Goal: Task Accomplishment & Management: Use online tool/utility

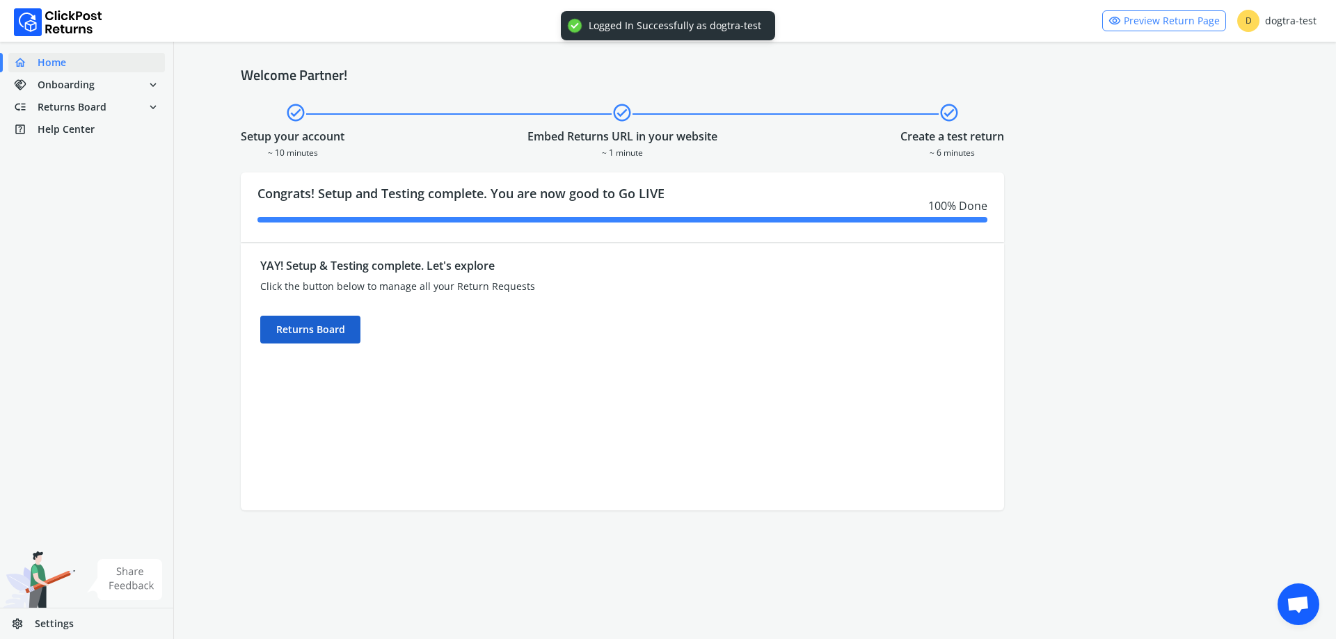
click at [318, 337] on div "Returns Board" at bounding box center [310, 330] width 100 height 28
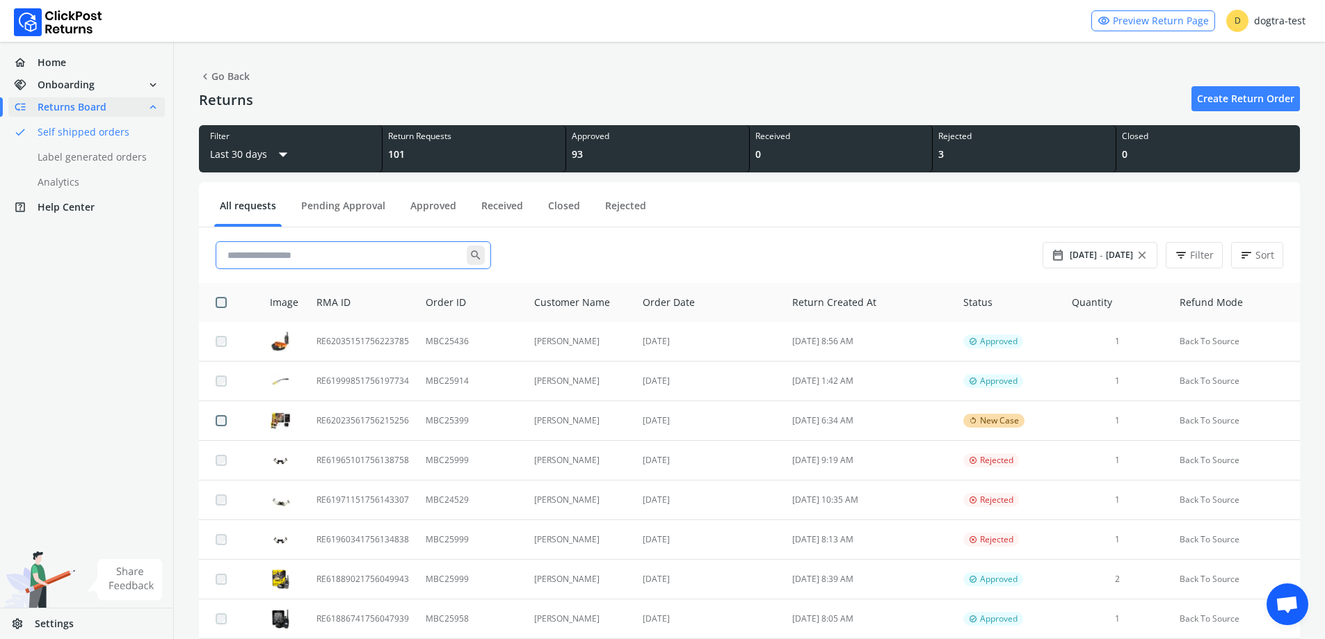
click at [315, 259] on input "text" at bounding box center [344, 255] width 245 height 25
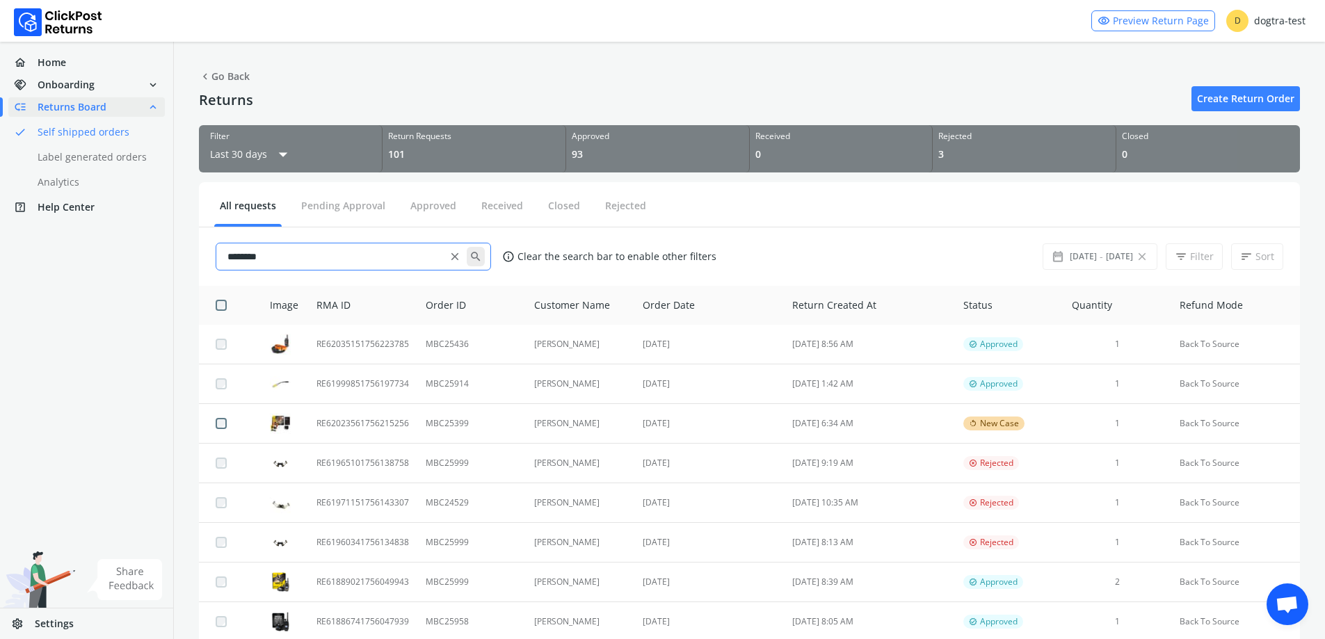
type input "********"
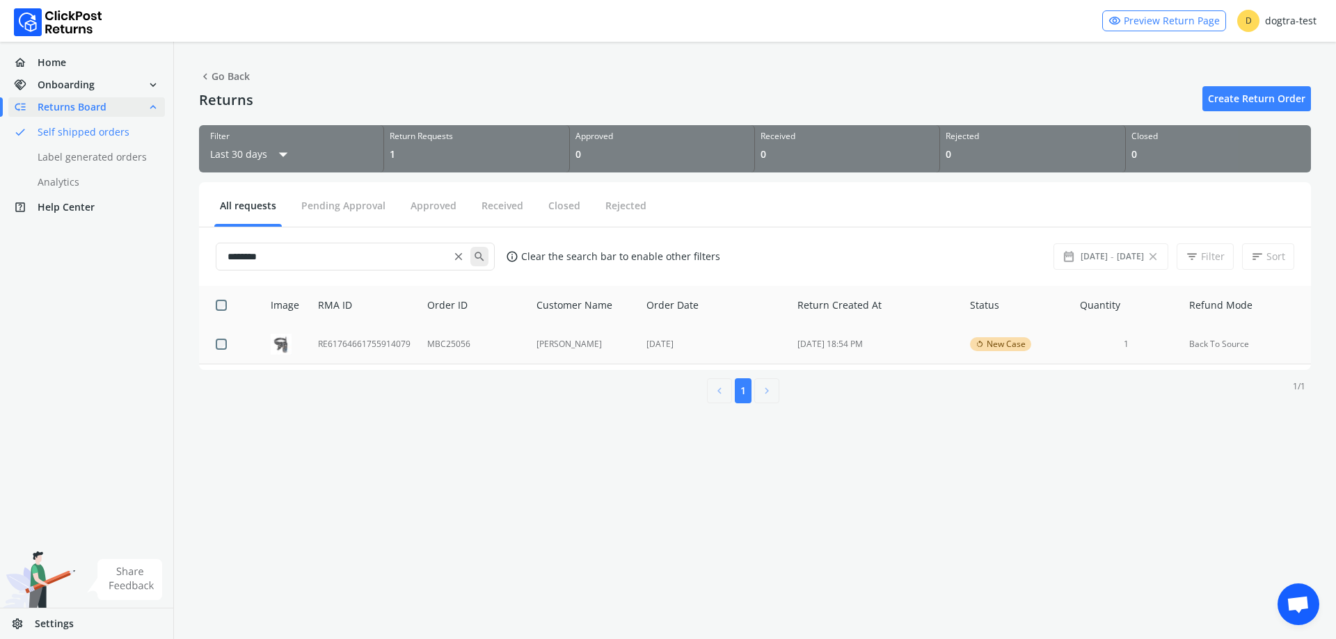
click at [481, 353] on td "MBC25056" at bounding box center [473, 345] width 109 height 40
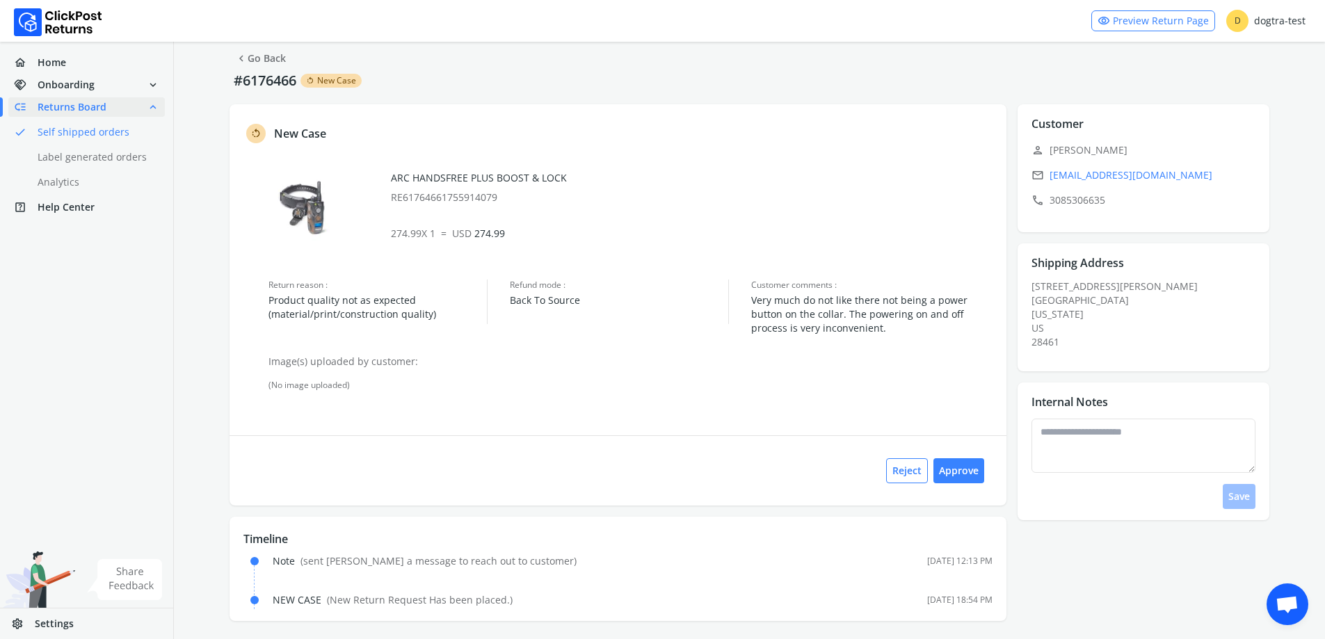
scroll to position [22, 0]
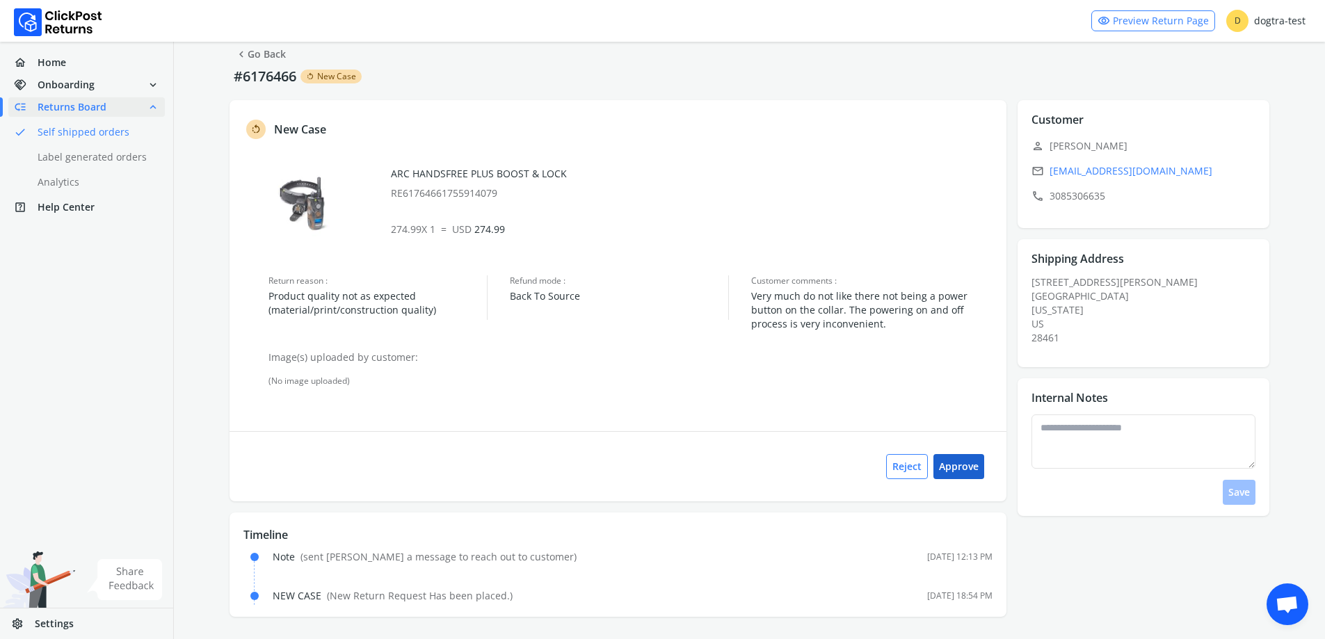
click at [971, 473] on button "Approve" at bounding box center [959, 466] width 51 height 25
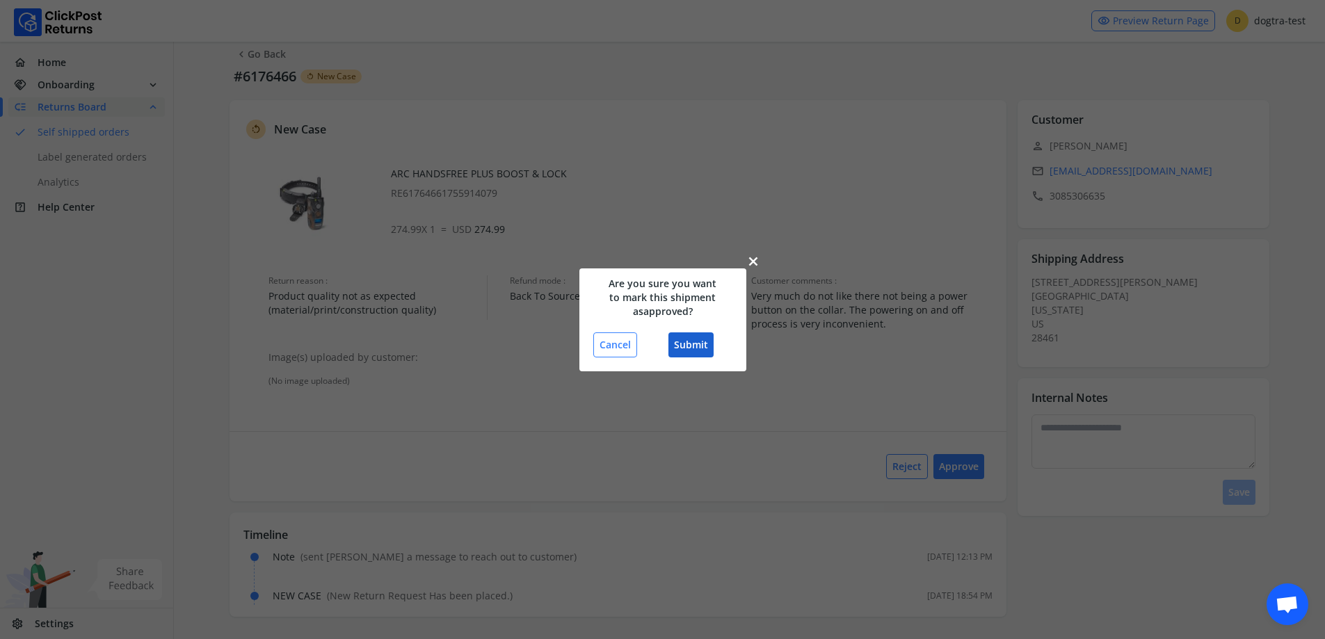
click at [689, 342] on button "Submit" at bounding box center [691, 345] width 45 height 25
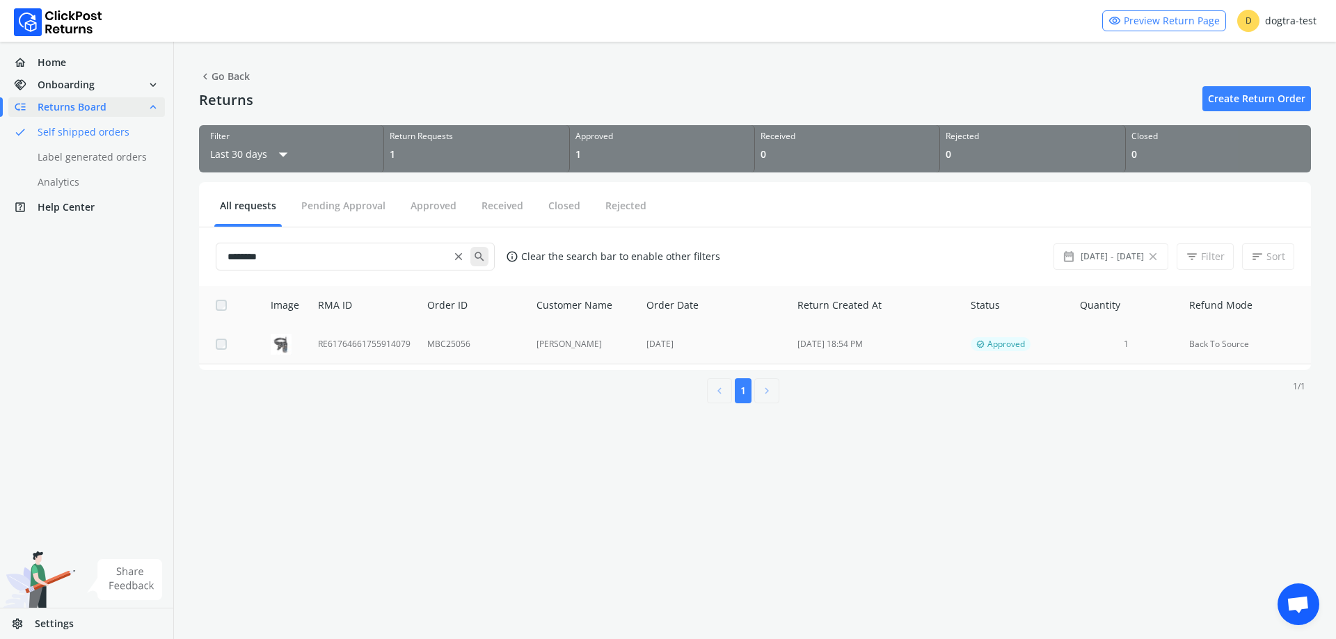
click at [380, 343] on td "RE61764661755914079" at bounding box center [364, 345] width 109 height 40
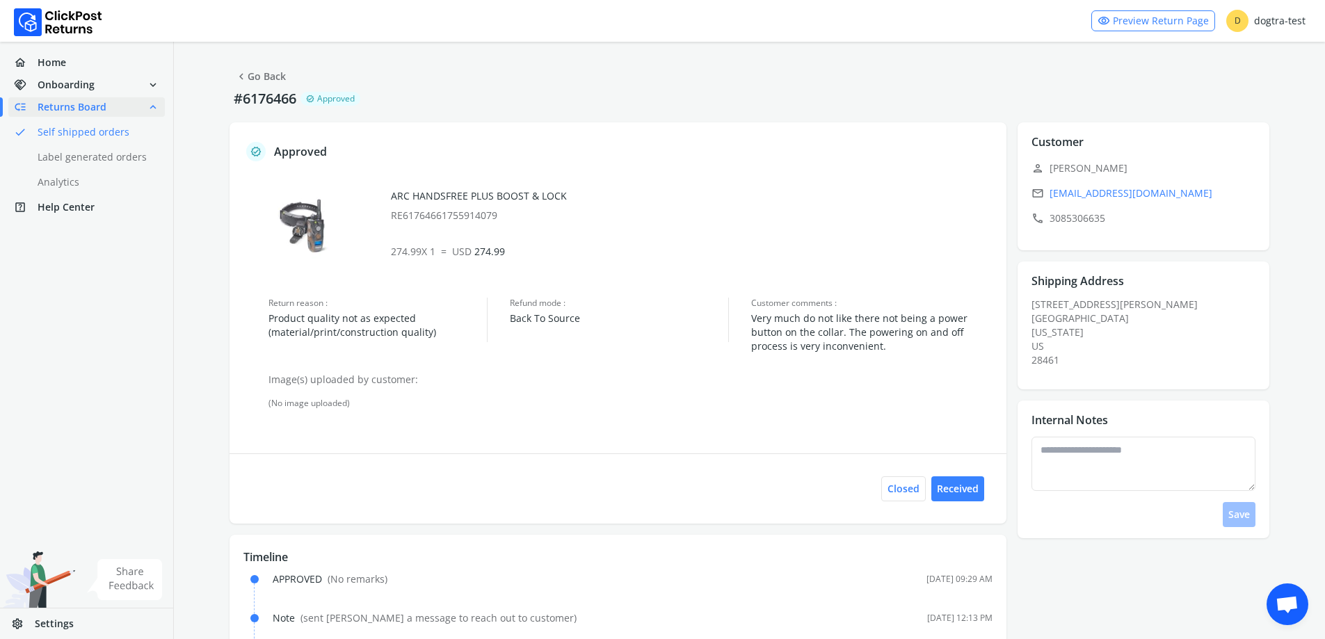
click at [267, 82] on link "chevron_left Go Back" at bounding box center [260, 76] width 51 height 19
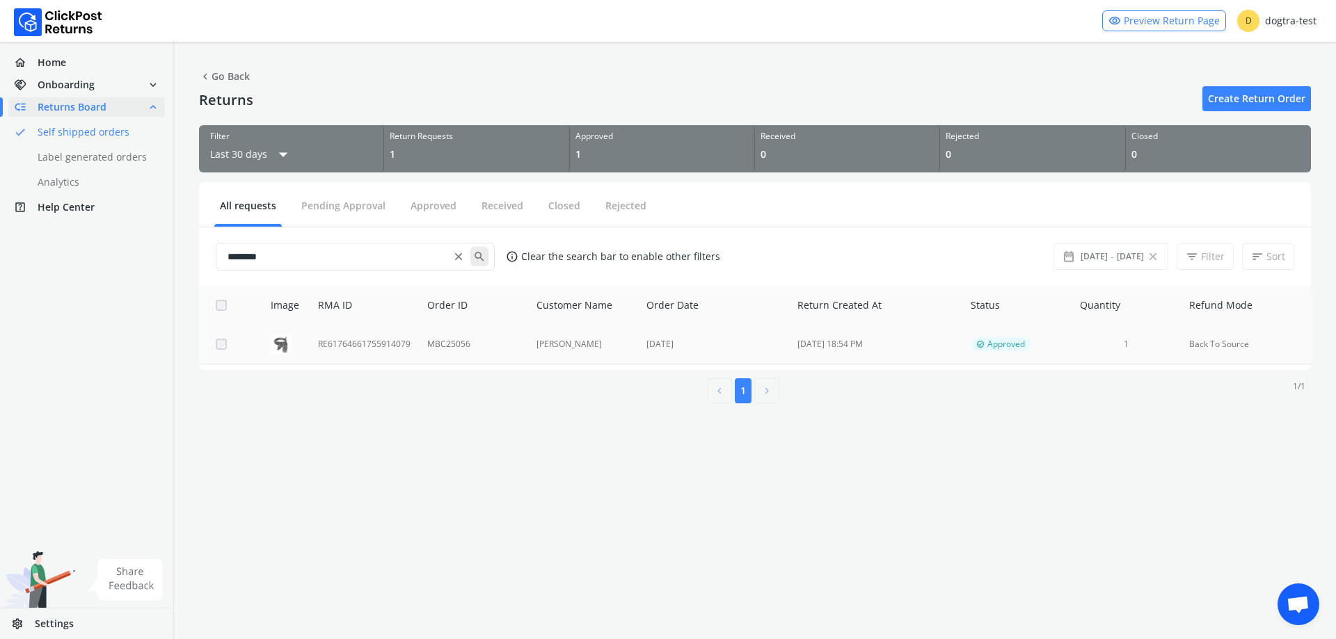
click at [333, 342] on td "RE61764661755914079" at bounding box center [364, 345] width 109 height 40
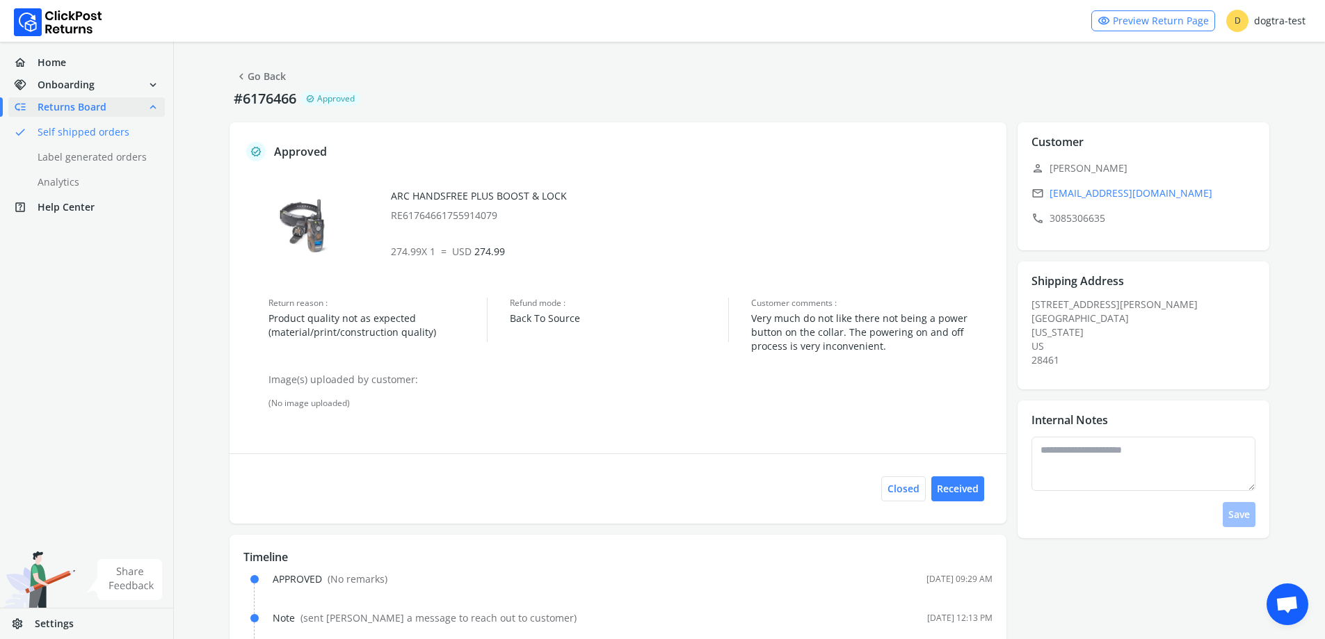
click at [271, 78] on link "chevron_left Go Back" at bounding box center [260, 76] width 51 height 19
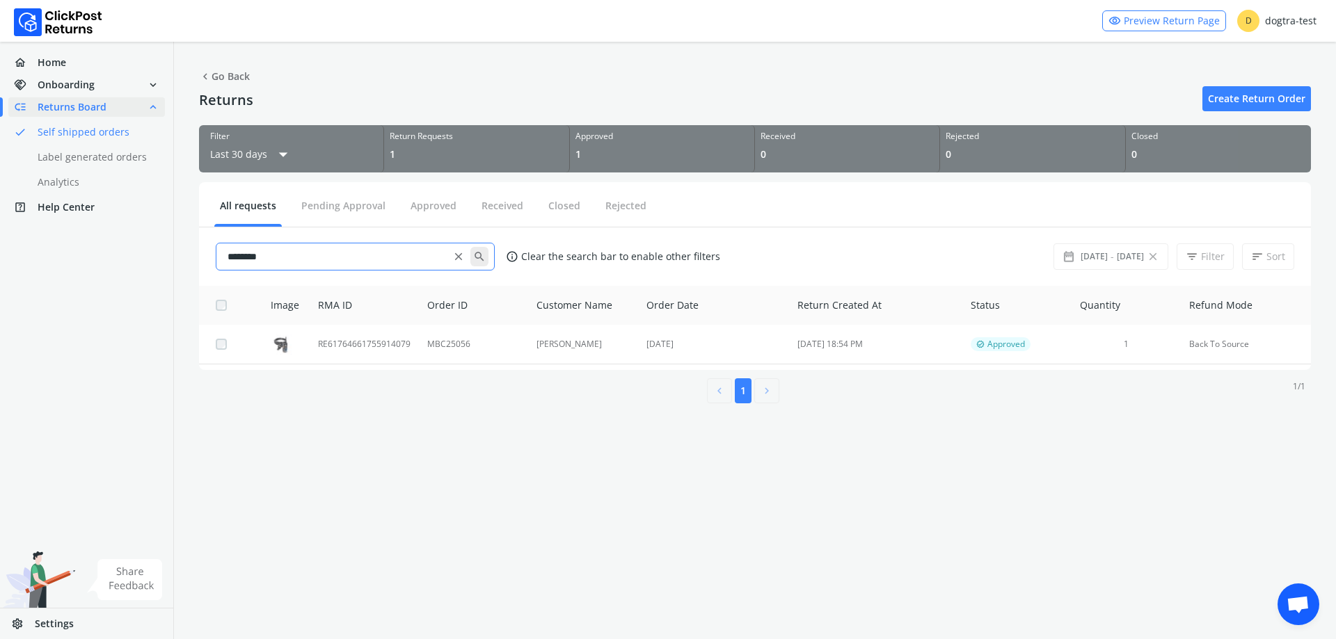
click at [457, 255] on span "close" at bounding box center [458, 256] width 13 height 19
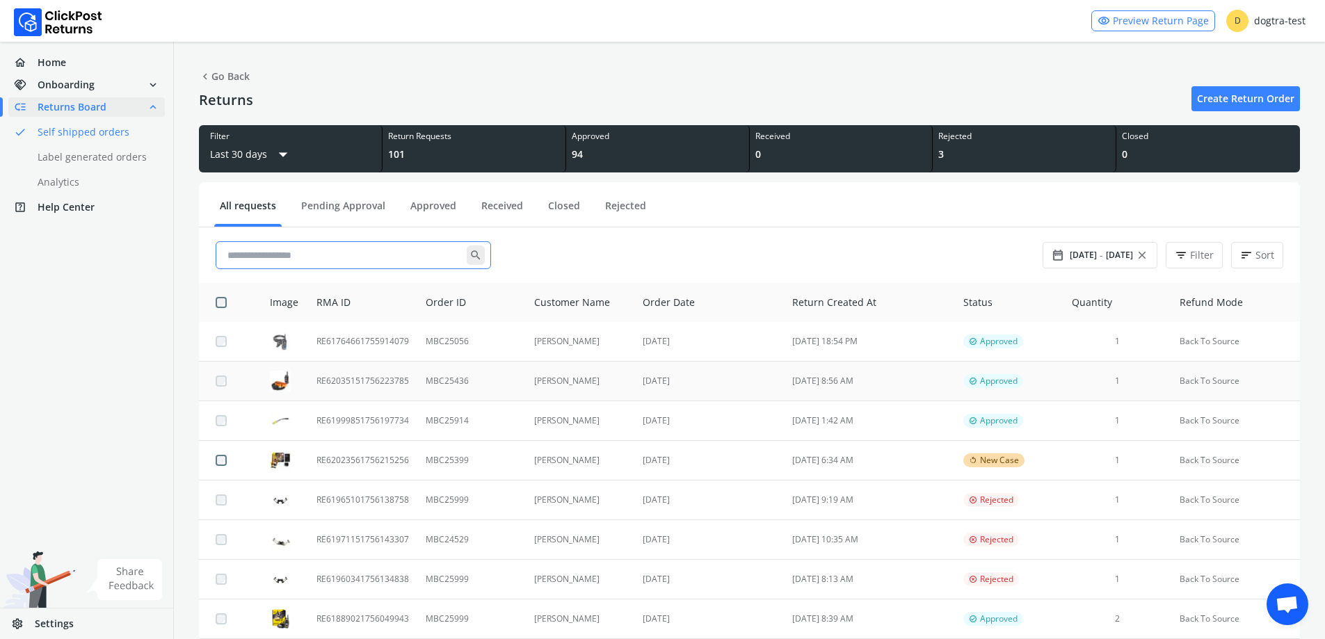
click at [701, 373] on td "[DATE]" at bounding box center [709, 382] width 150 height 40
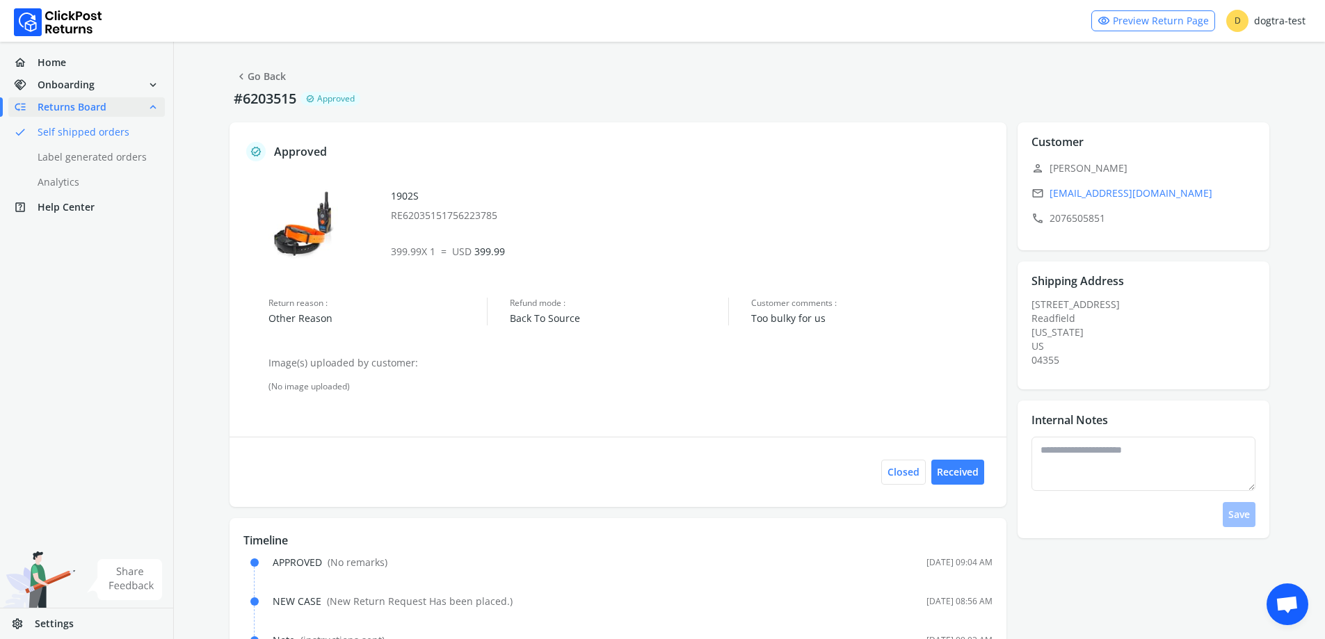
click at [269, 78] on link "chevron_left Go Back" at bounding box center [260, 76] width 51 height 19
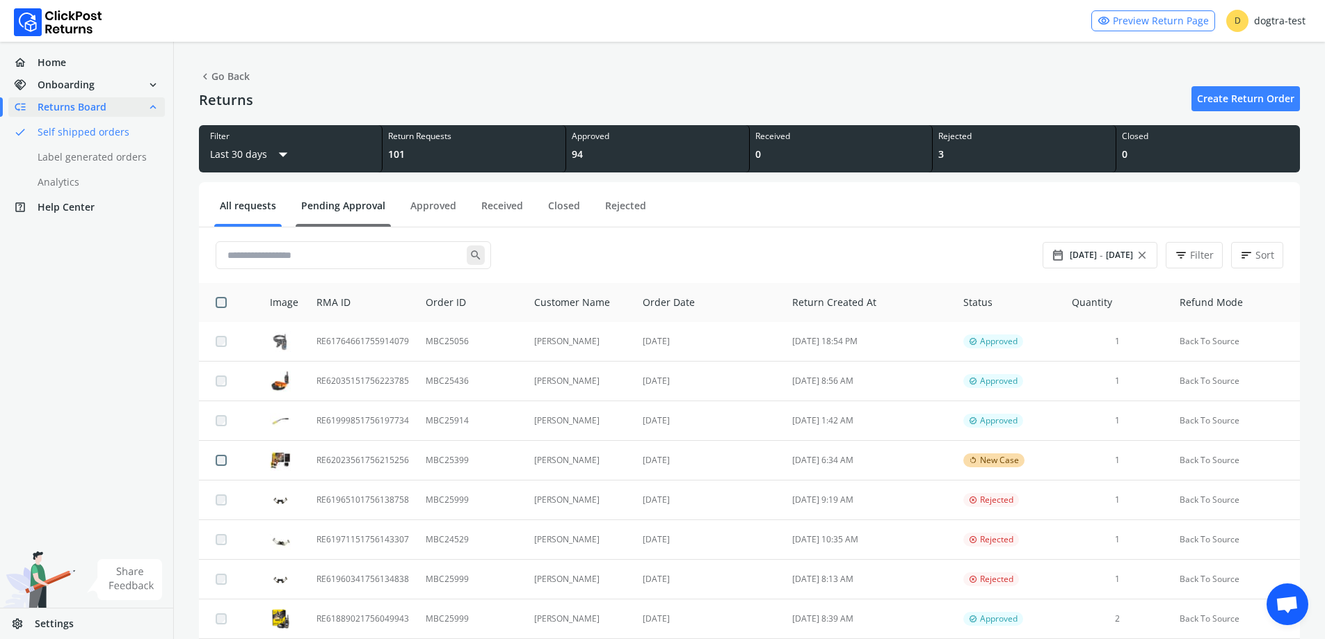
click at [334, 208] on link "Pending Approval" at bounding box center [343, 211] width 95 height 24
